Goal: Task Accomplishment & Management: Use online tool/utility

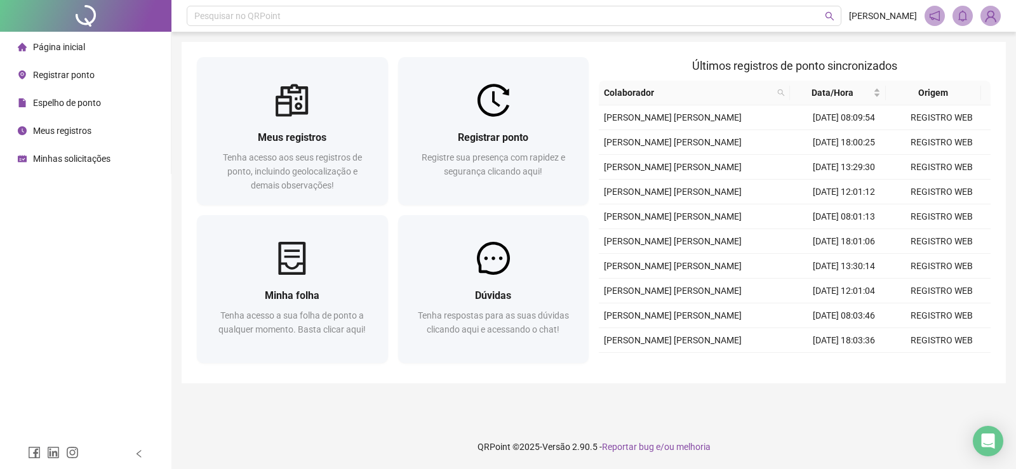
click at [61, 75] on span "Registrar ponto" at bounding box center [64, 75] width 62 height 10
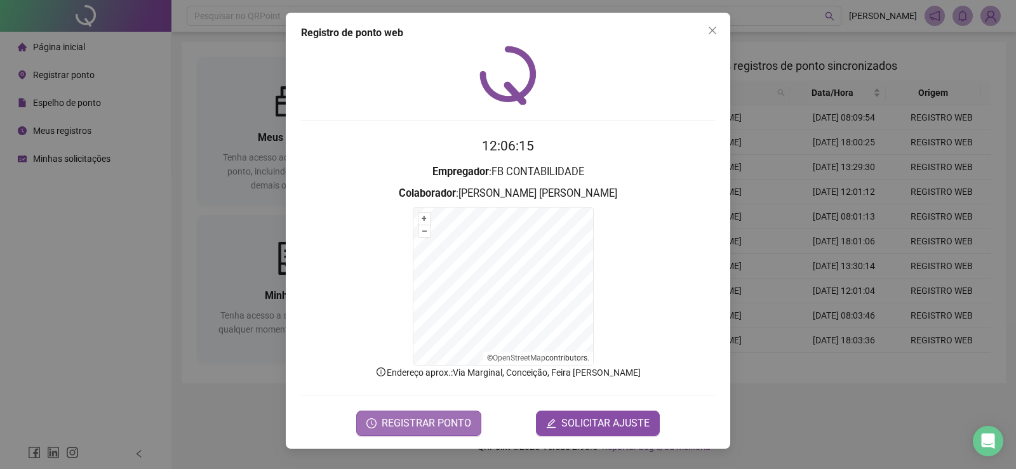
click at [444, 422] on span "REGISTRAR PONTO" at bounding box center [427, 423] width 90 height 15
